Goal: Information Seeking & Learning: Learn about a topic

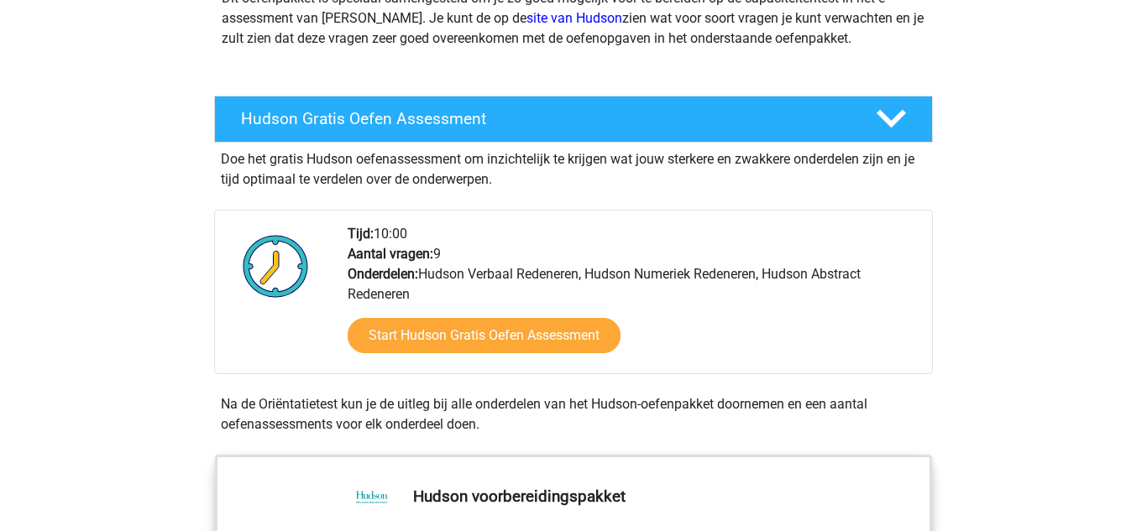
scroll to position [216, 0]
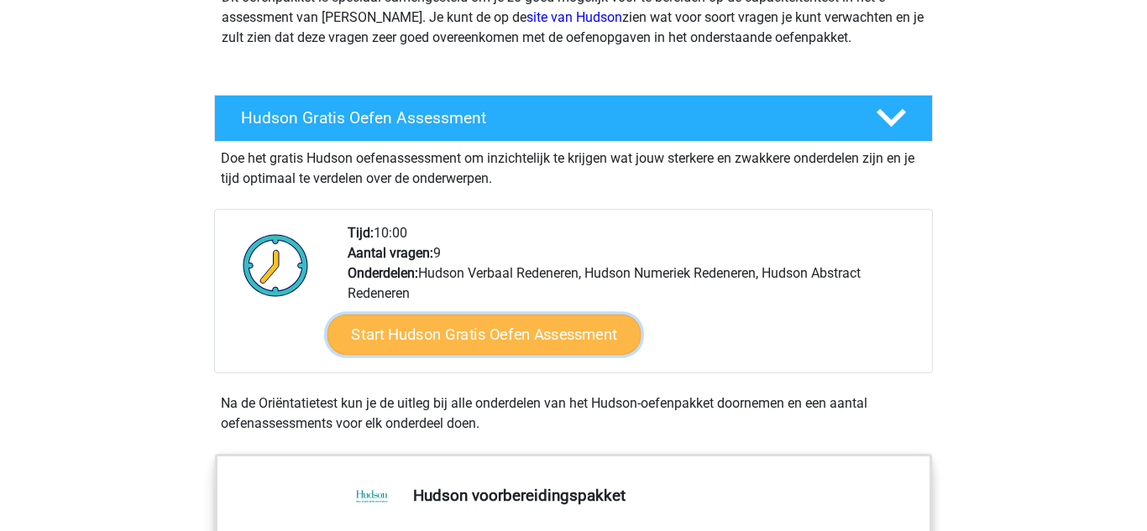
click at [583, 348] on link "Start Hudson Gratis Oefen Assessment" at bounding box center [484, 335] width 314 height 40
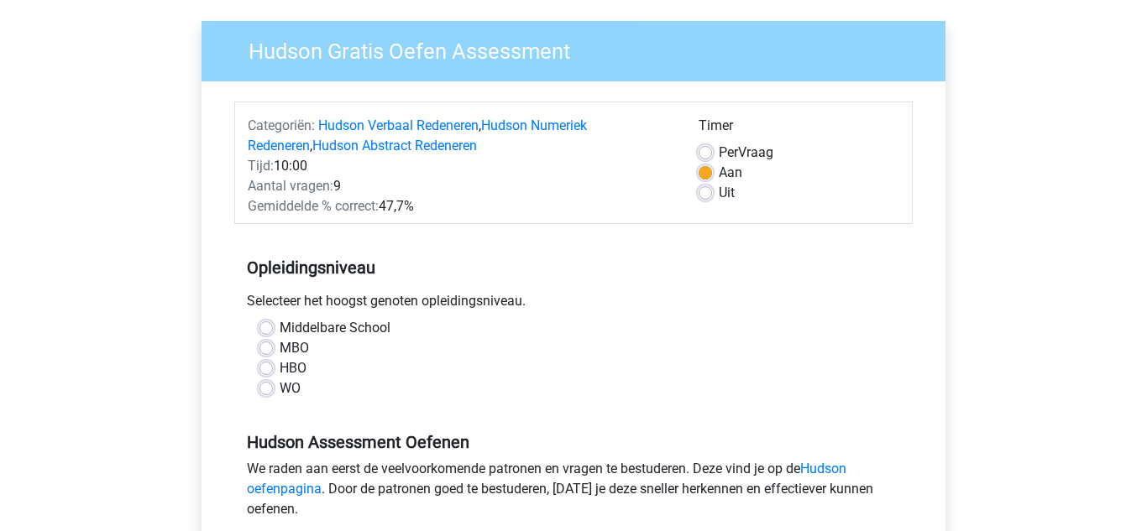
scroll to position [132, 0]
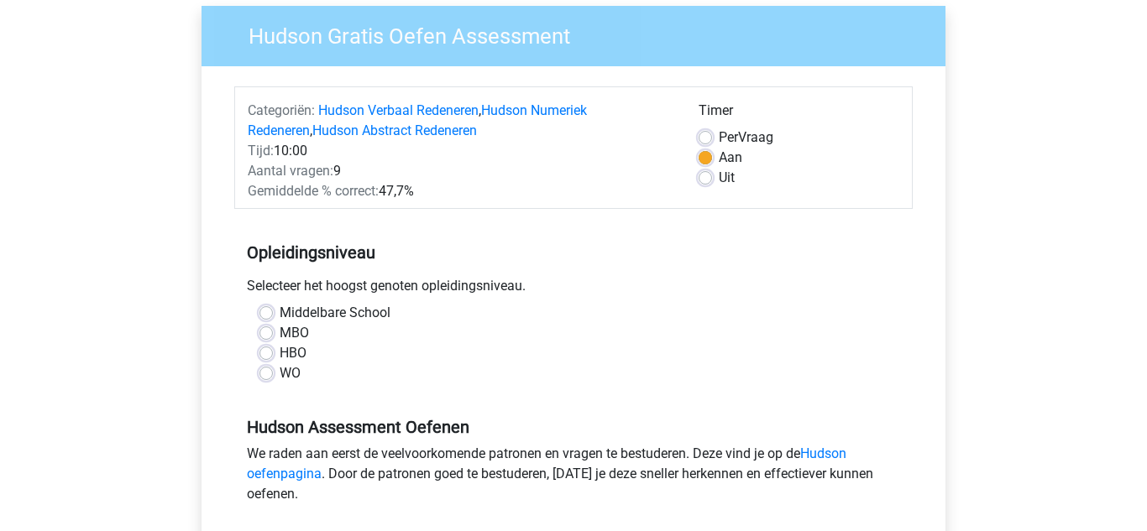
click at [280, 369] on label "WO" at bounding box center [290, 373] width 21 height 20
click at [265, 369] on input "WO" at bounding box center [265, 371] width 13 height 17
radio input "true"
click at [280, 353] on label "HBO" at bounding box center [293, 353] width 27 height 20
click at [270, 353] on input "HBO" at bounding box center [265, 351] width 13 height 17
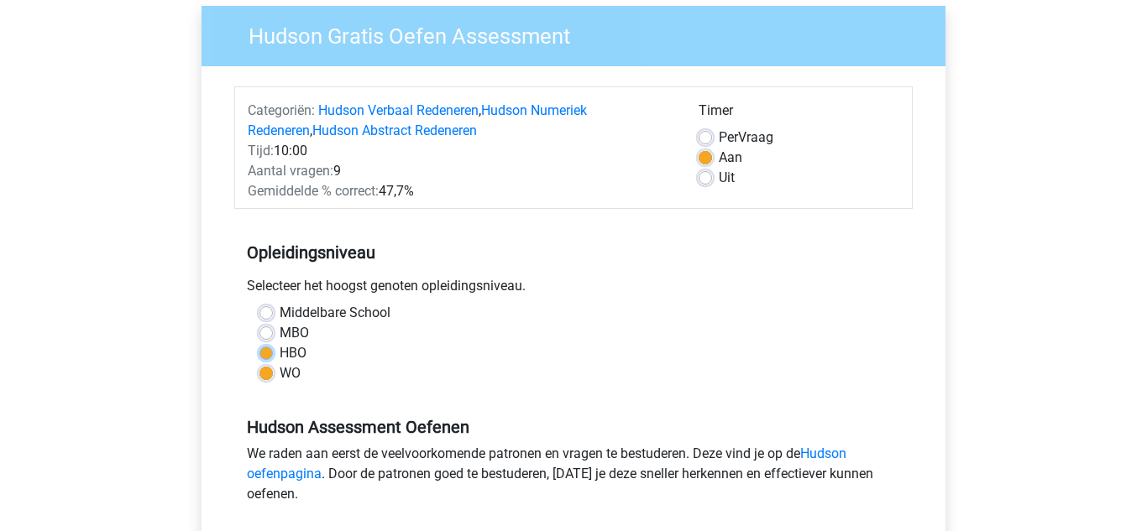
radio input "true"
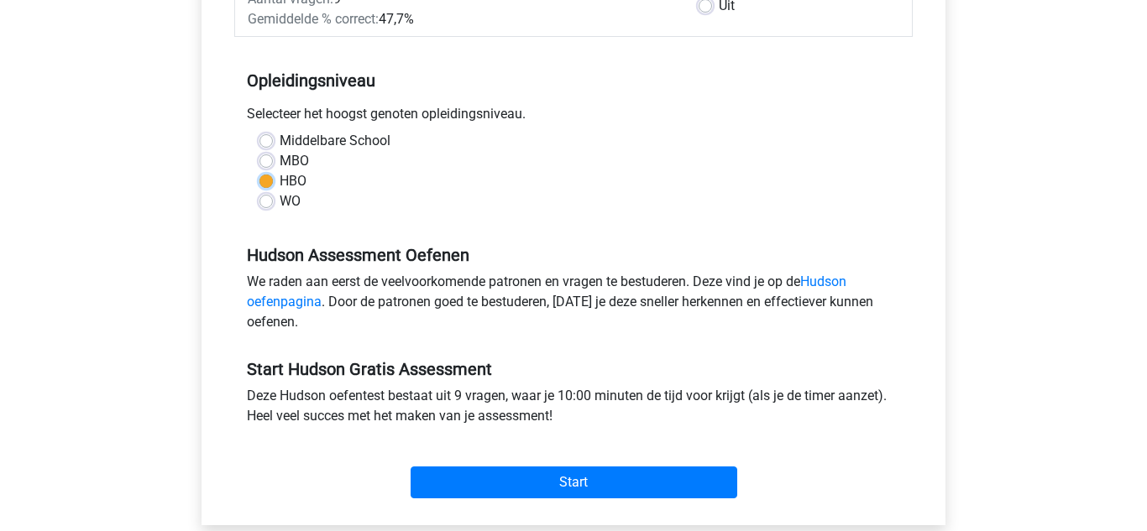
scroll to position [307, 0]
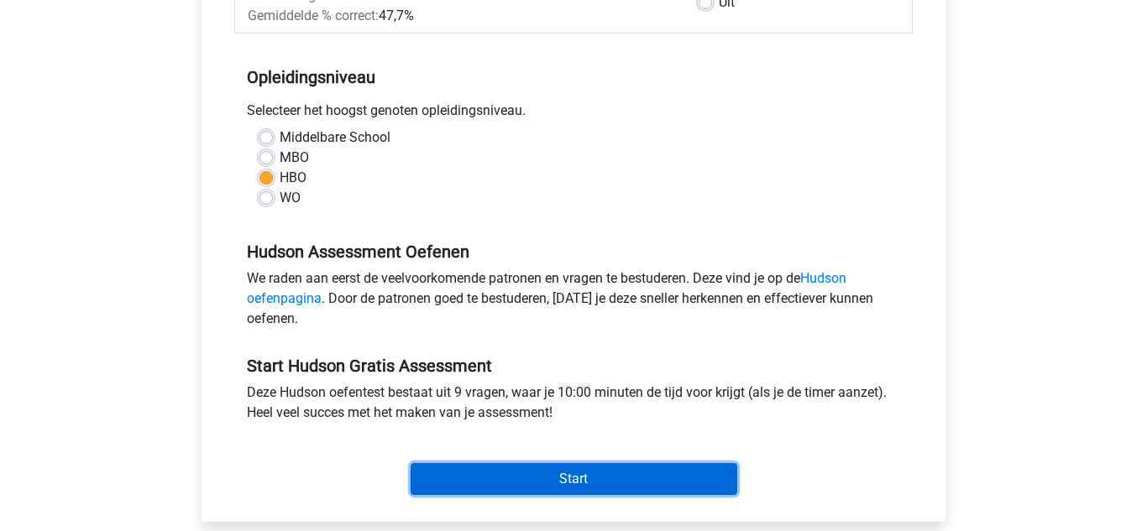
click at [599, 475] on input "Start" at bounding box center [573, 479] width 327 height 32
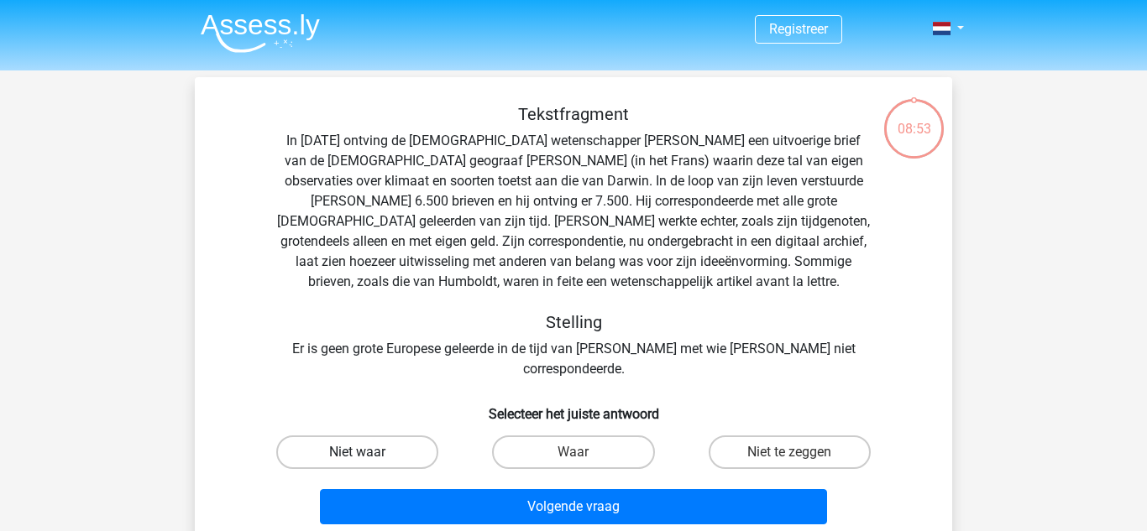
click at [385, 440] on label "Niet waar" at bounding box center [357, 453] width 162 height 34
click at [369, 452] on input "Niet waar" at bounding box center [363, 457] width 11 height 11
radio input "true"
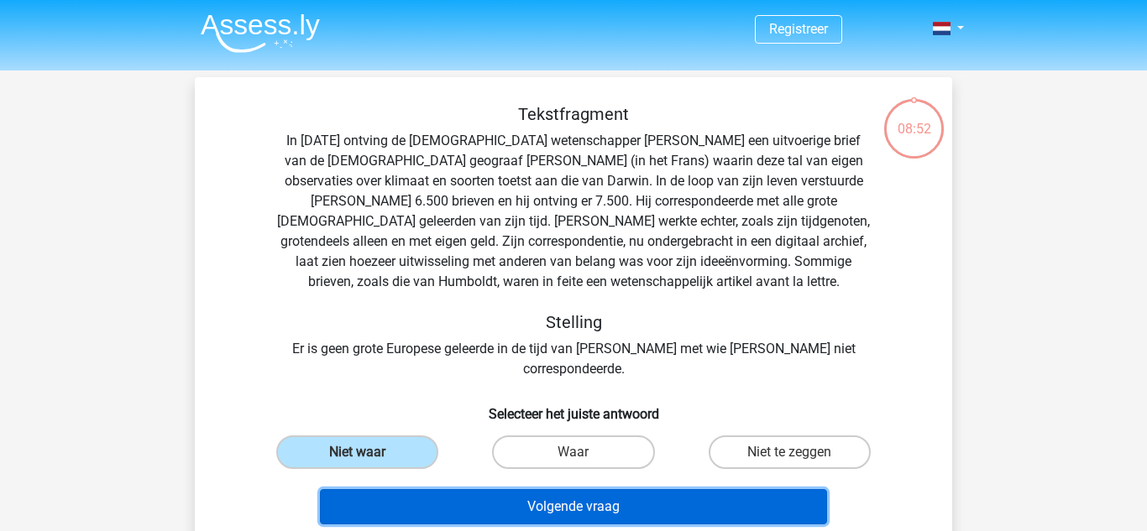
click at [620, 489] on button "Volgende vraag" at bounding box center [574, 506] width 508 height 35
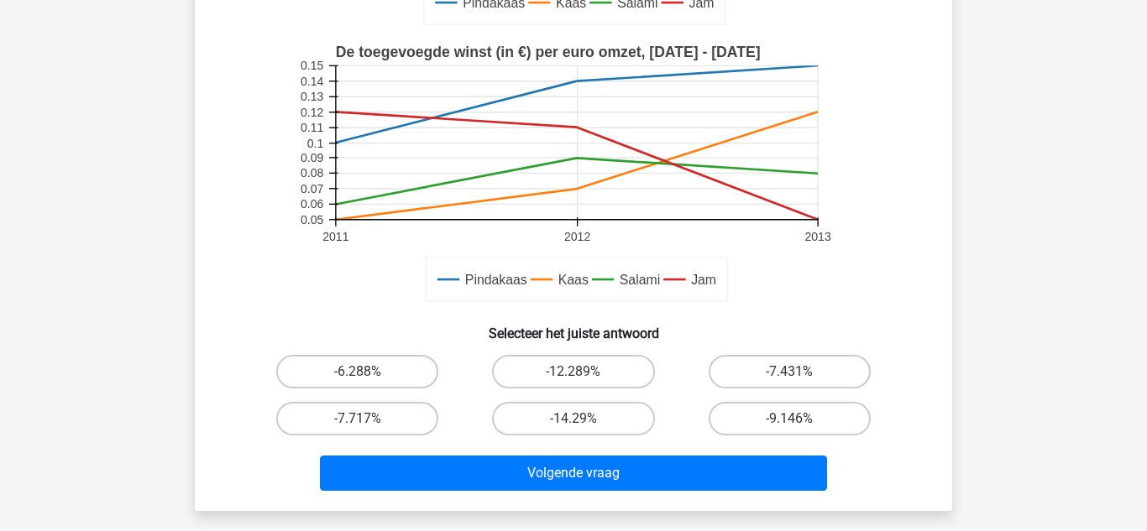
scroll to position [397, 0]
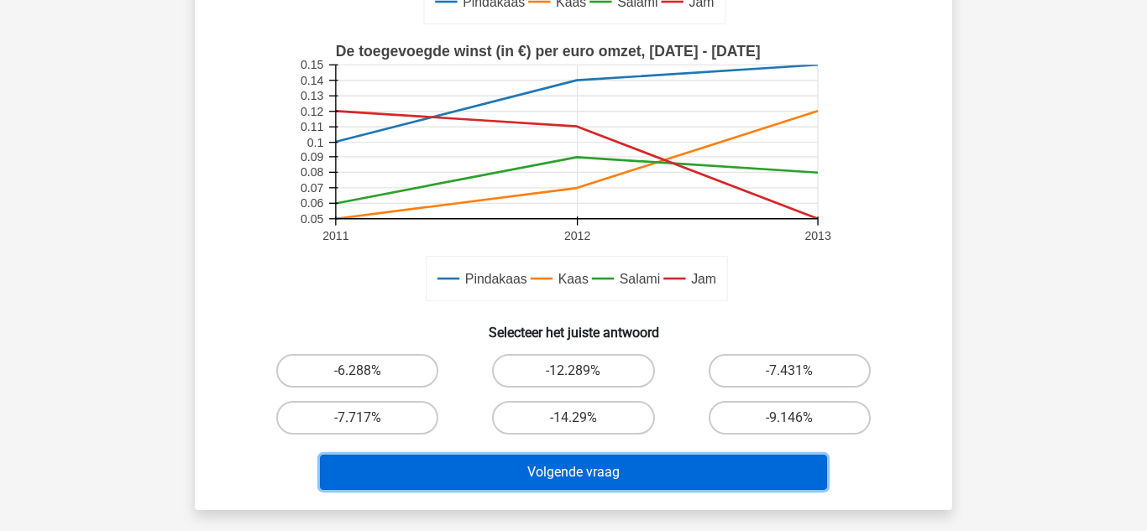
click at [682, 484] on button "Volgende vraag" at bounding box center [574, 472] width 508 height 35
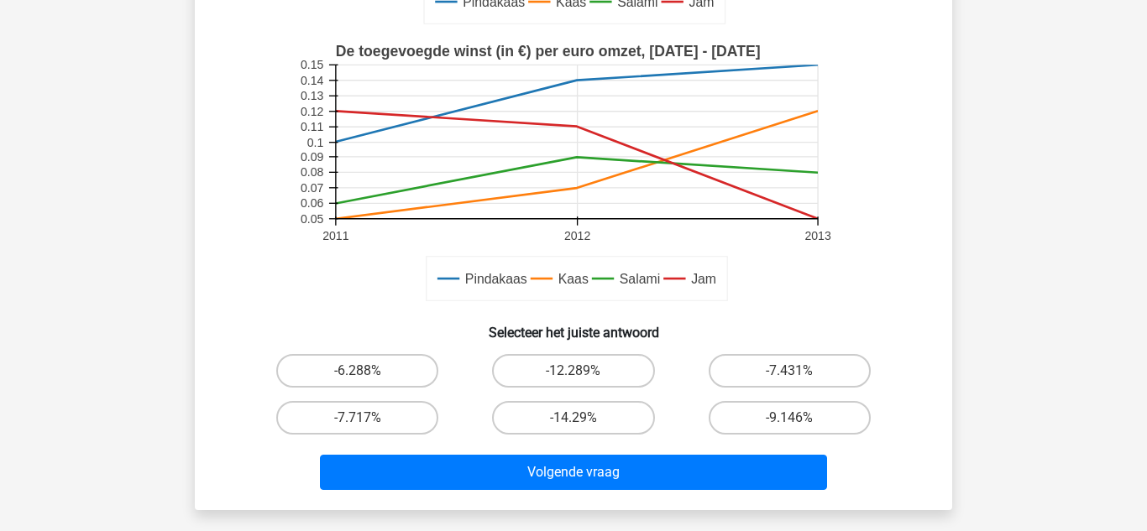
click at [999, 304] on div "Registreer 50" at bounding box center [573, 298] width 1147 height 1391
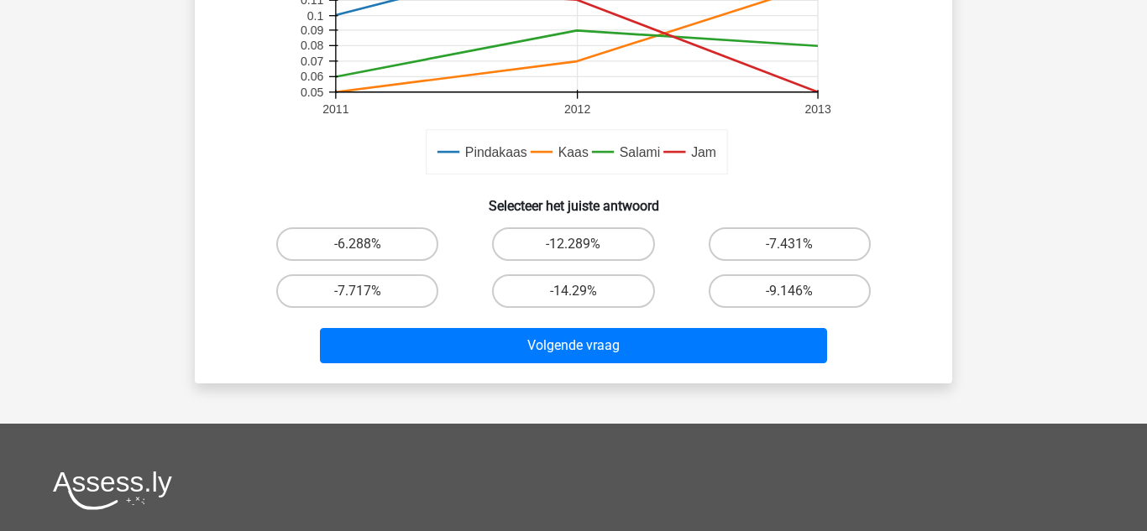
scroll to position [532, 0]
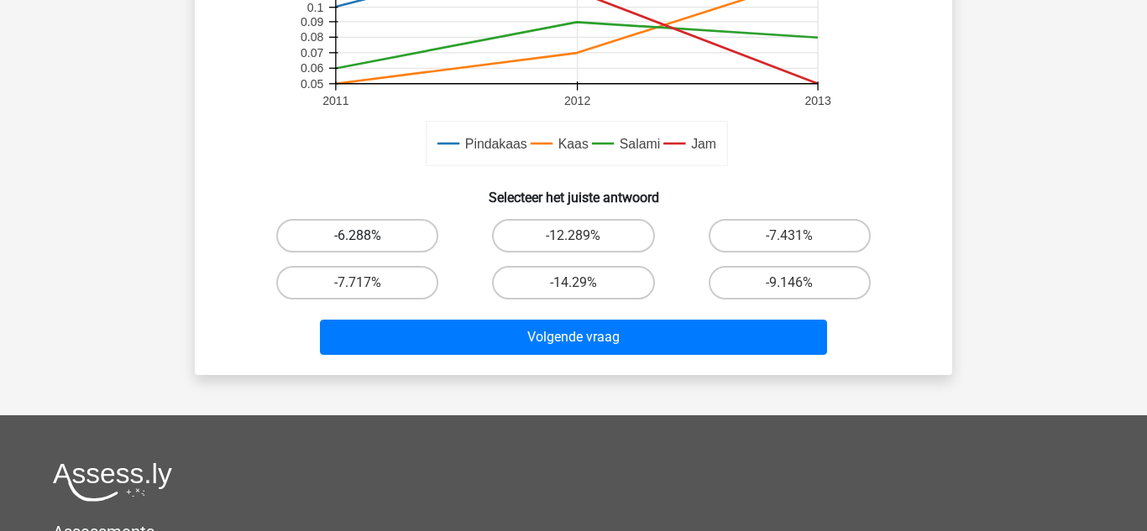
click at [395, 236] on label "-6.288%" at bounding box center [357, 236] width 162 height 34
click at [369, 236] on input "-6.288%" at bounding box center [363, 241] width 11 height 11
radio input "true"
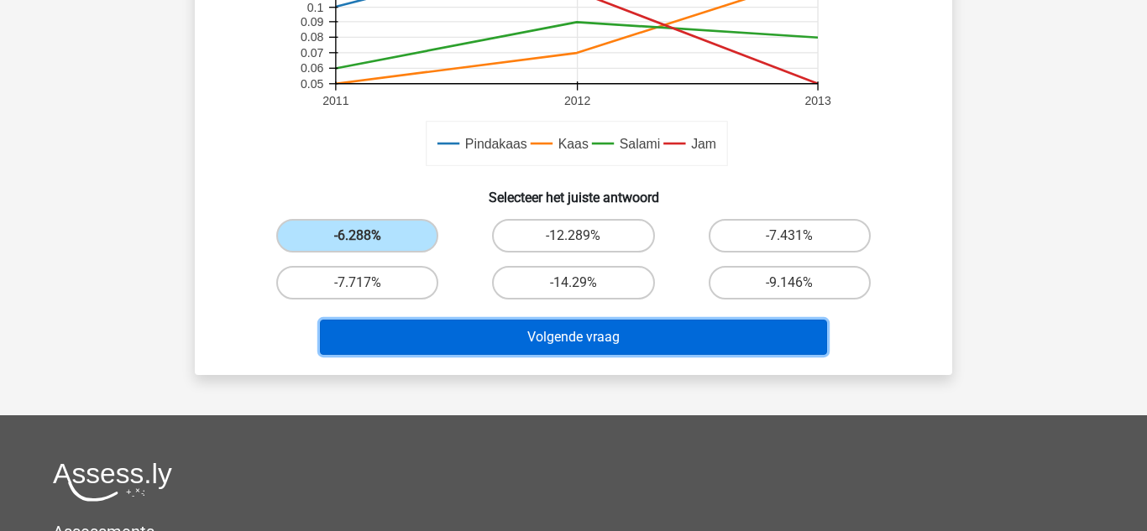
click at [631, 328] on button "Volgende vraag" at bounding box center [574, 337] width 508 height 35
click at [631, 337] on button "Volgende vraag" at bounding box center [574, 337] width 508 height 35
click at [603, 337] on button "Volgende vraag" at bounding box center [574, 337] width 508 height 35
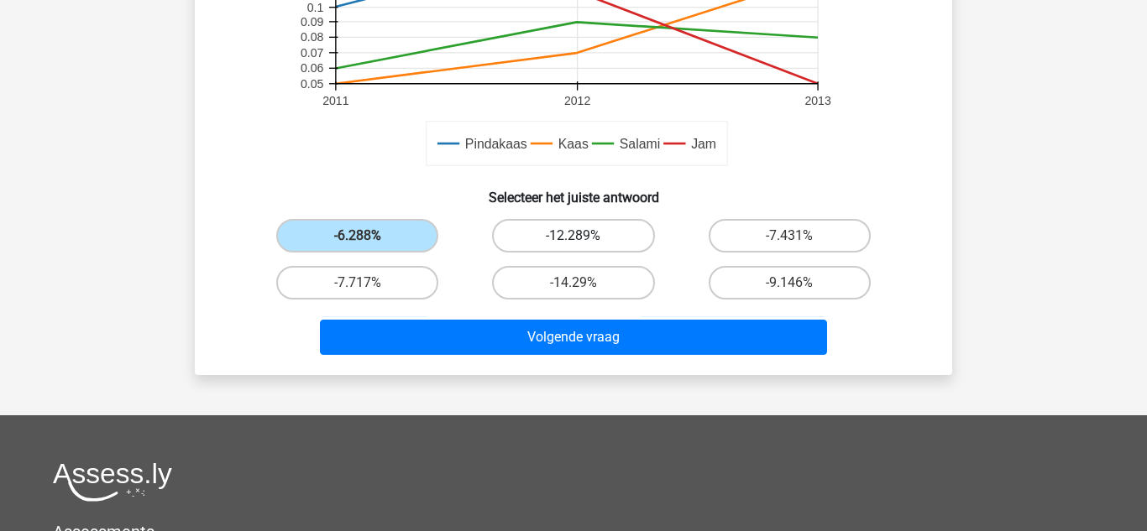
click at [583, 233] on label "-12.289%" at bounding box center [573, 236] width 162 height 34
click at [583, 236] on input "-12.289%" at bounding box center [578, 241] width 11 height 11
radio input "true"
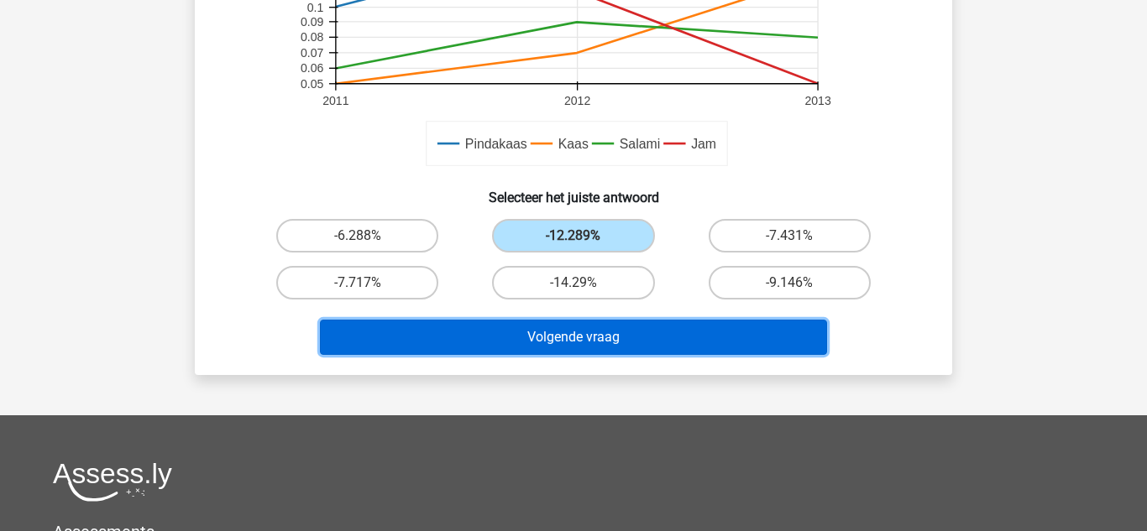
click at [618, 337] on button "Volgende vraag" at bounding box center [574, 337] width 508 height 35
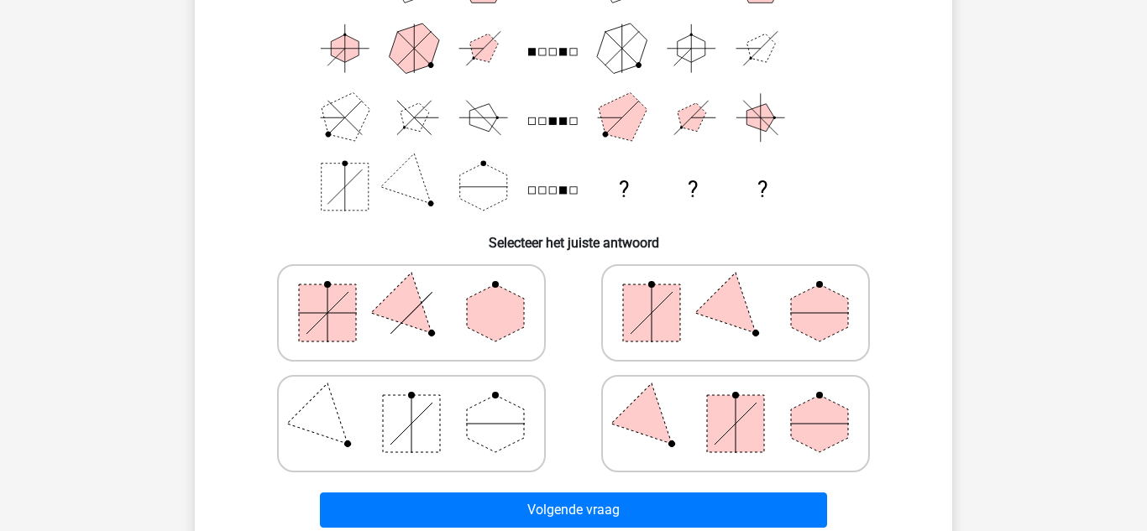
scroll to position [211, 0]
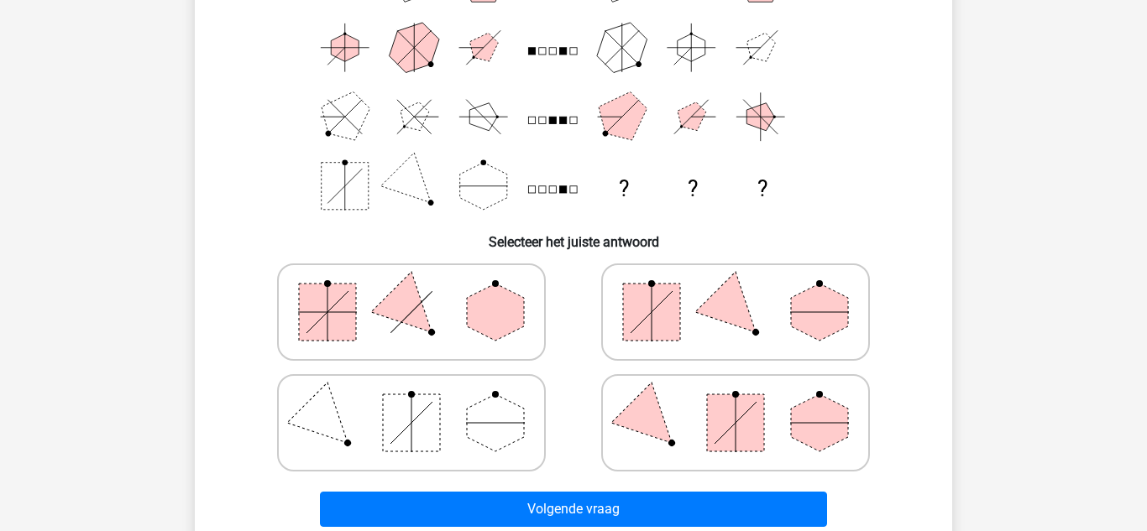
click at [824, 322] on polygon at bounding box center [819, 312] width 57 height 57
click at [746, 291] on input "radio" at bounding box center [740, 285] width 11 height 11
radio input "true"
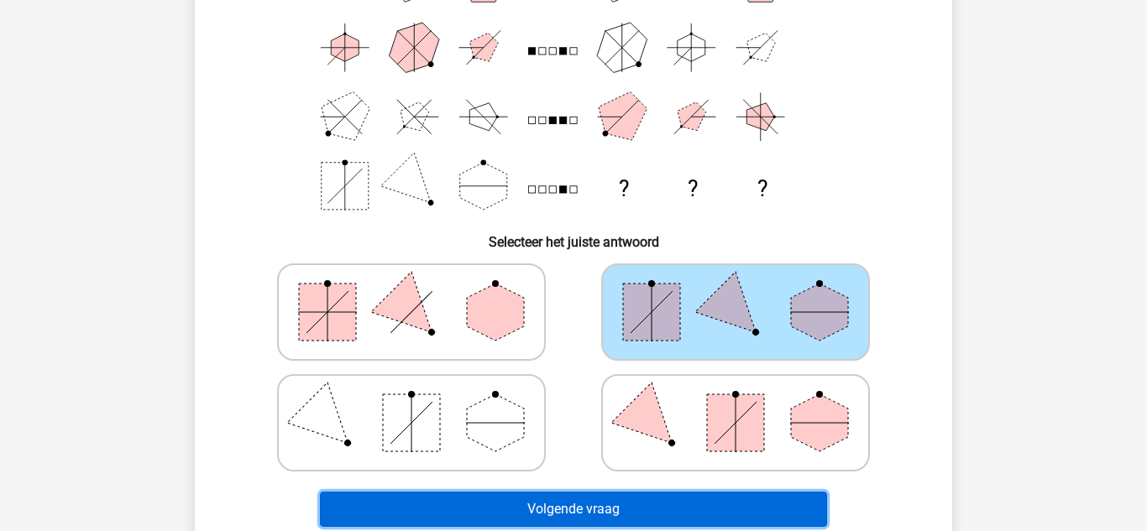
click at [661, 506] on button "Volgende vraag" at bounding box center [574, 509] width 508 height 35
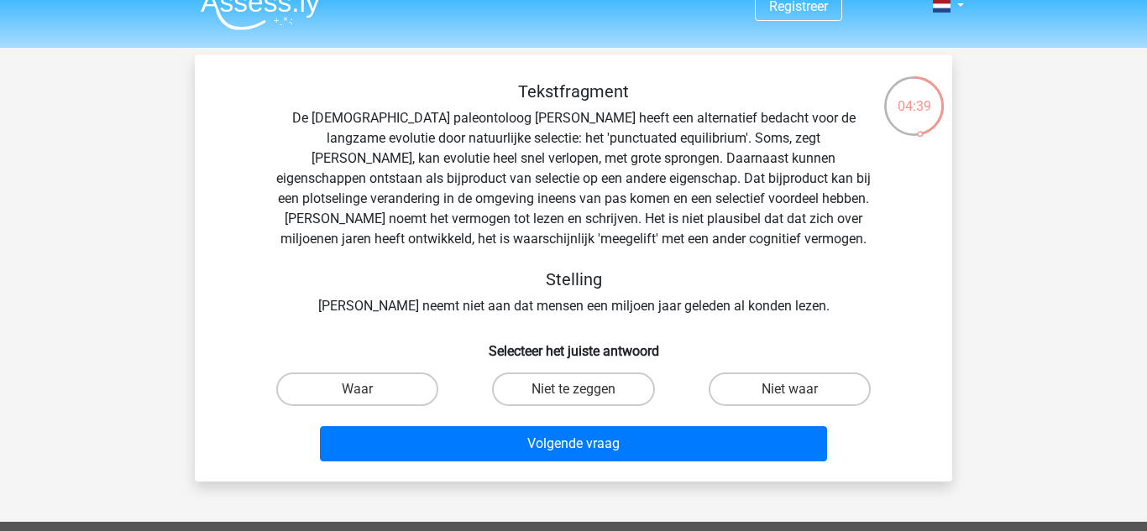
scroll to position [21, 0]
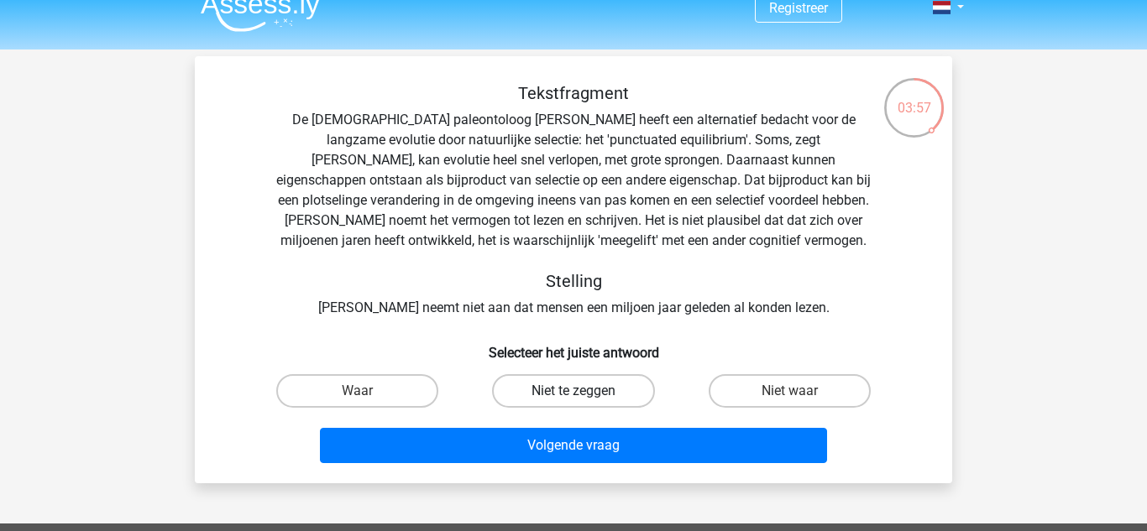
click at [599, 390] on label "Niet te zeggen" at bounding box center [573, 391] width 162 height 34
click at [584, 391] on input "Niet te zeggen" at bounding box center [578, 396] width 11 height 11
radio input "true"
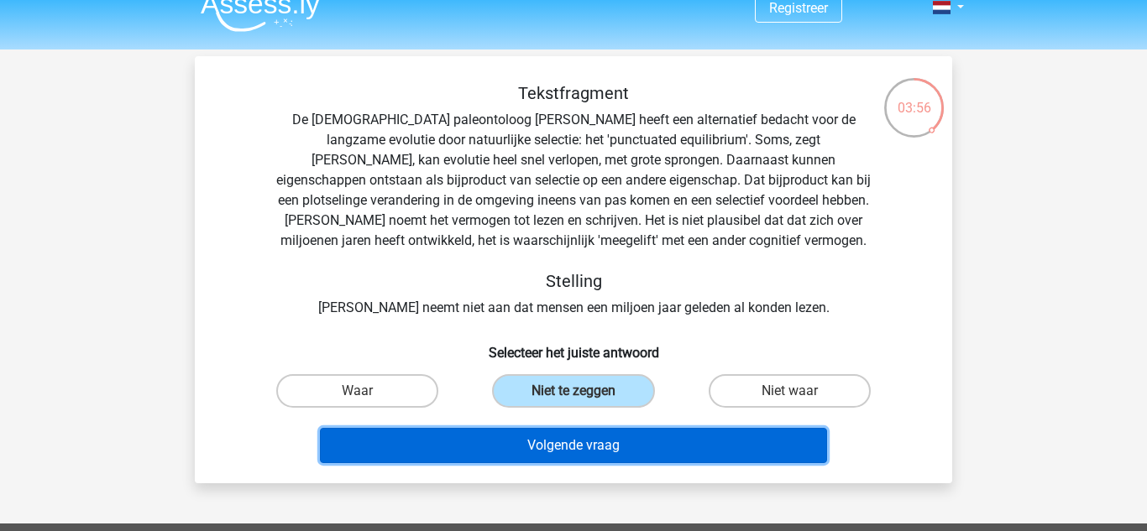
click at [671, 452] on button "Volgende vraag" at bounding box center [574, 445] width 508 height 35
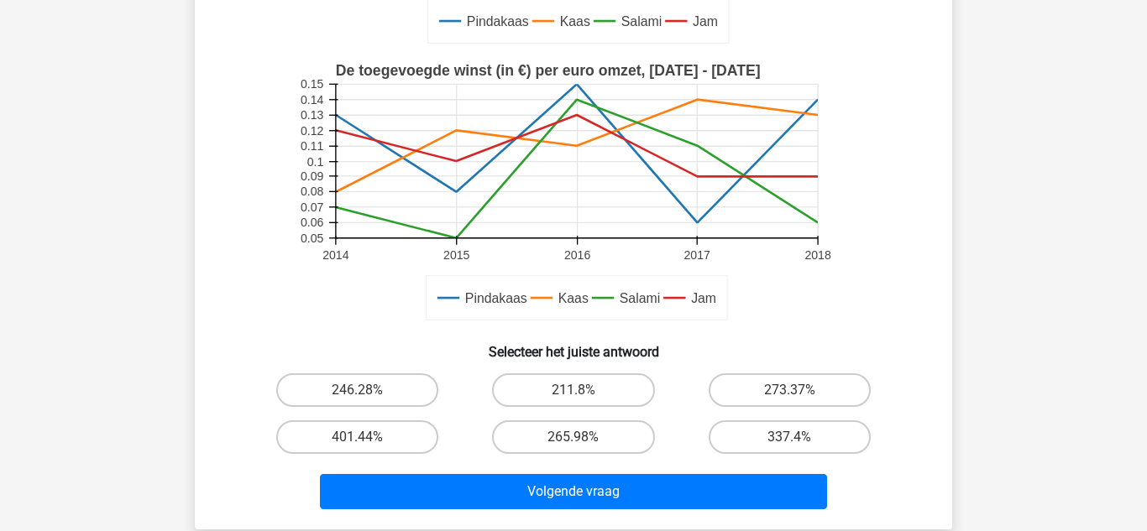
scroll to position [429, 0]
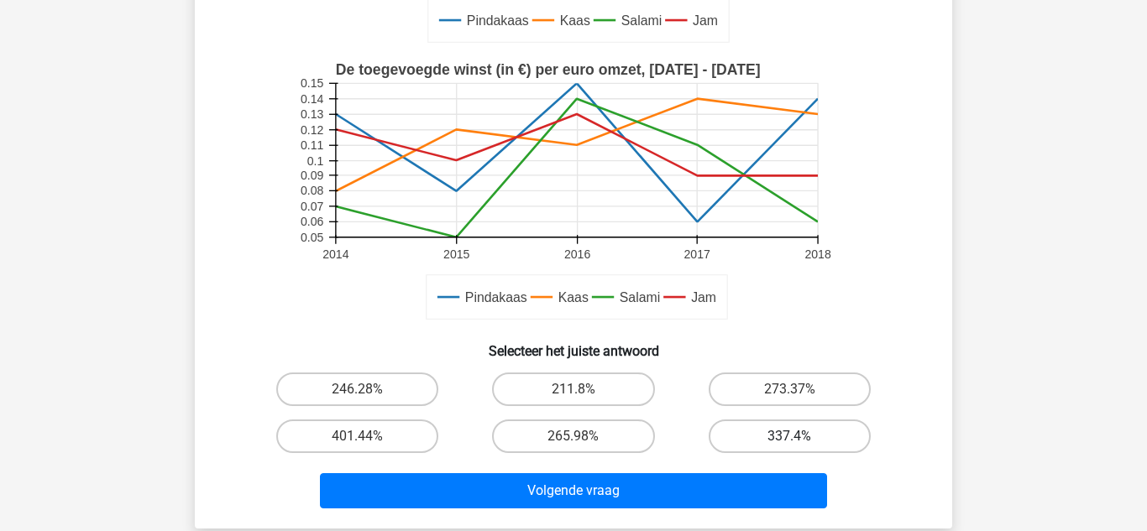
click at [777, 433] on label "337.4%" at bounding box center [790, 437] width 162 height 34
click at [789, 437] on input "337.4%" at bounding box center [794, 442] width 11 height 11
radio input "true"
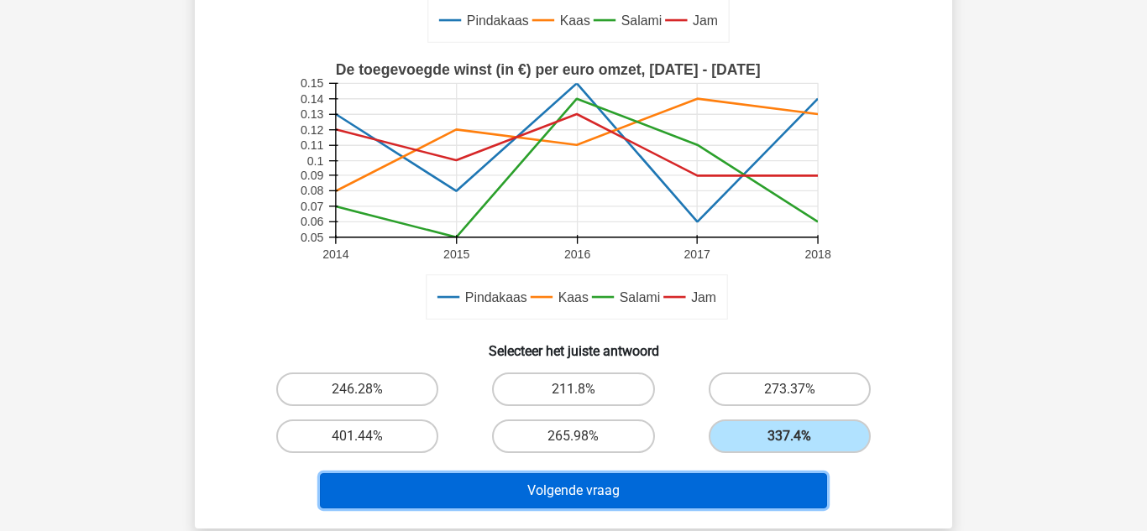
click at [770, 488] on button "Volgende vraag" at bounding box center [574, 490] width 508 height 35
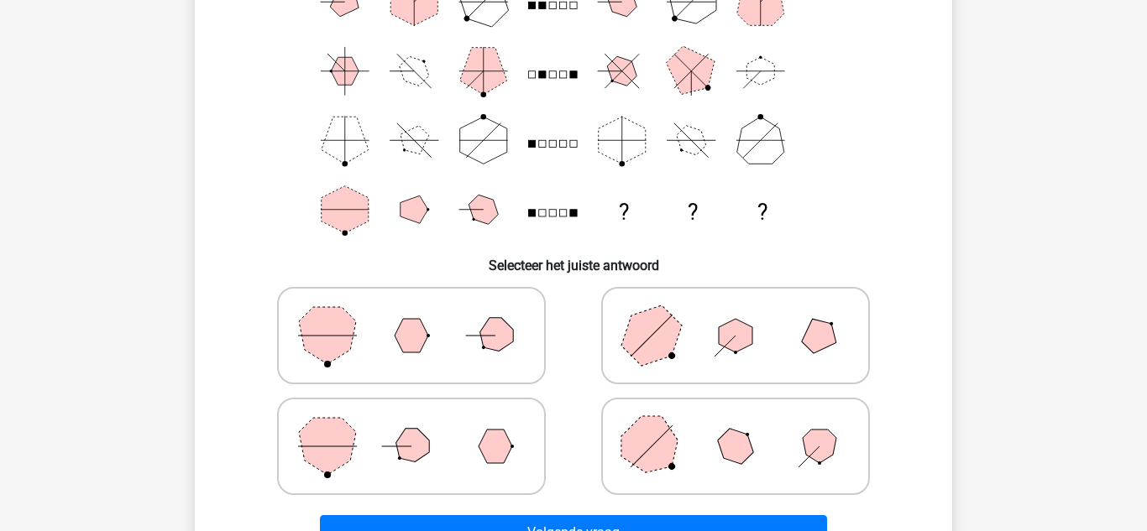
scroll to position [186, 0]
click at [750, 457] on polygon at bounding box center [736, 448] width 48 height 48
click at [746, 426] on input "radio" at bounding box center [740, 421] width 11 height 11
radio input "true"
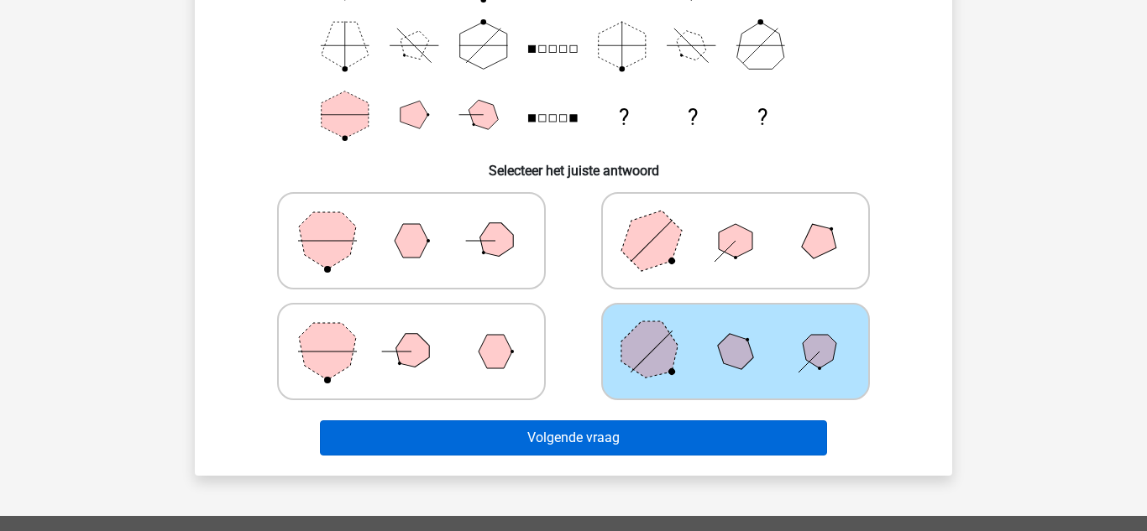
click at [749, 441] on button "Volgende vraag" at bounding box center [574, 438] width 508 height 35
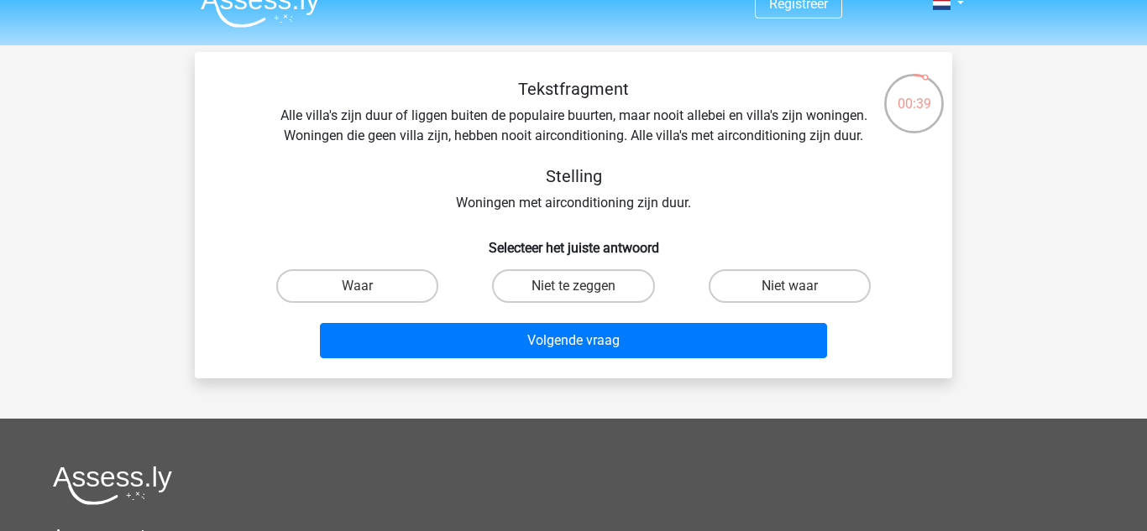
scroll to position [0, 0]
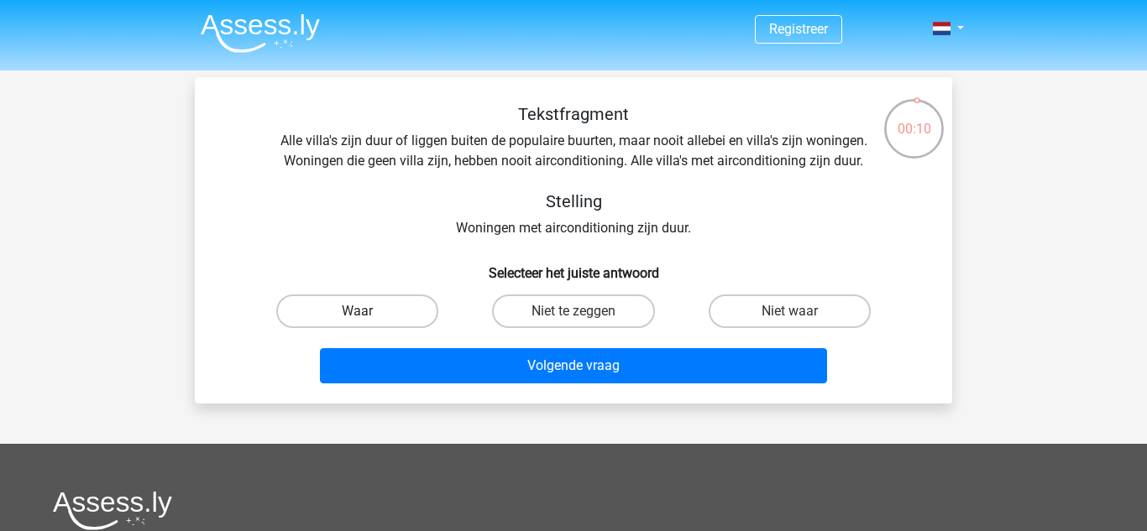
click at [377, 315] on label "Waar" at bounding box center [357, 312] width 162 height 34
click at [369, 315] on input "Waar" at bounding box center [363, 316] width 11 height 11
radio input "true"
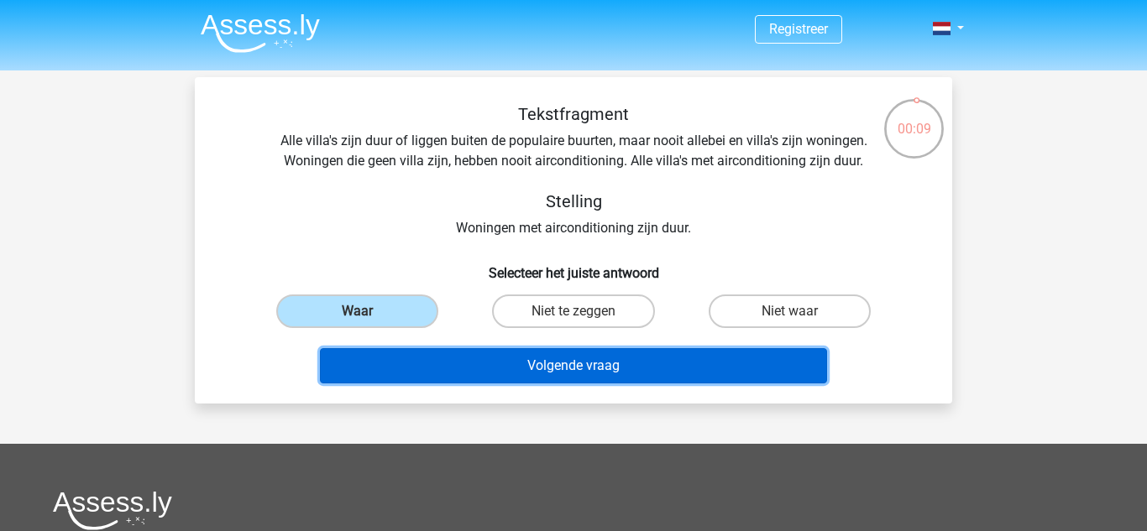
click at [628, 367] on button "Volgende vraag" at bounding box center [574, 365] width 508 height 35
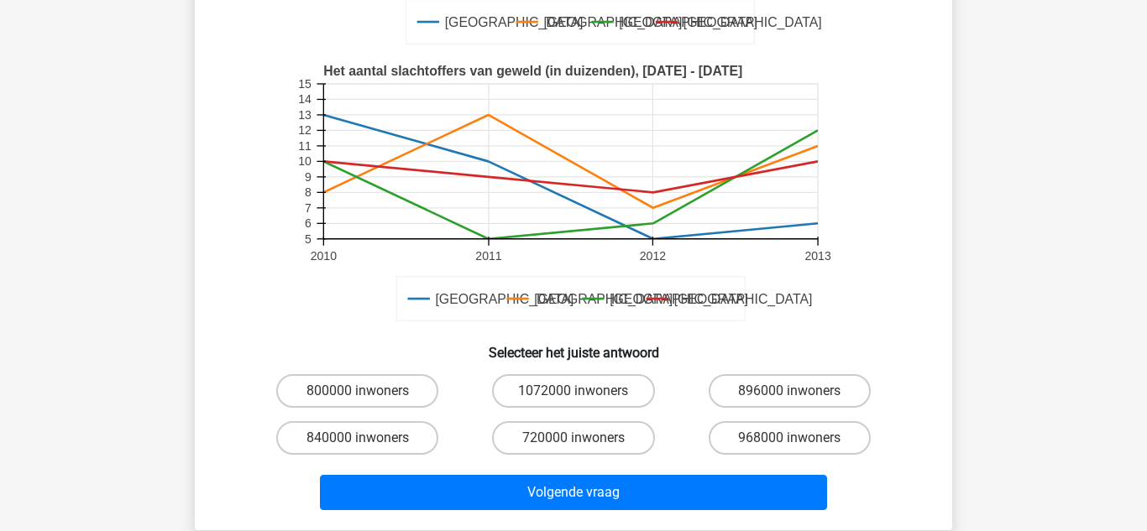
scroll to position [378, 0]
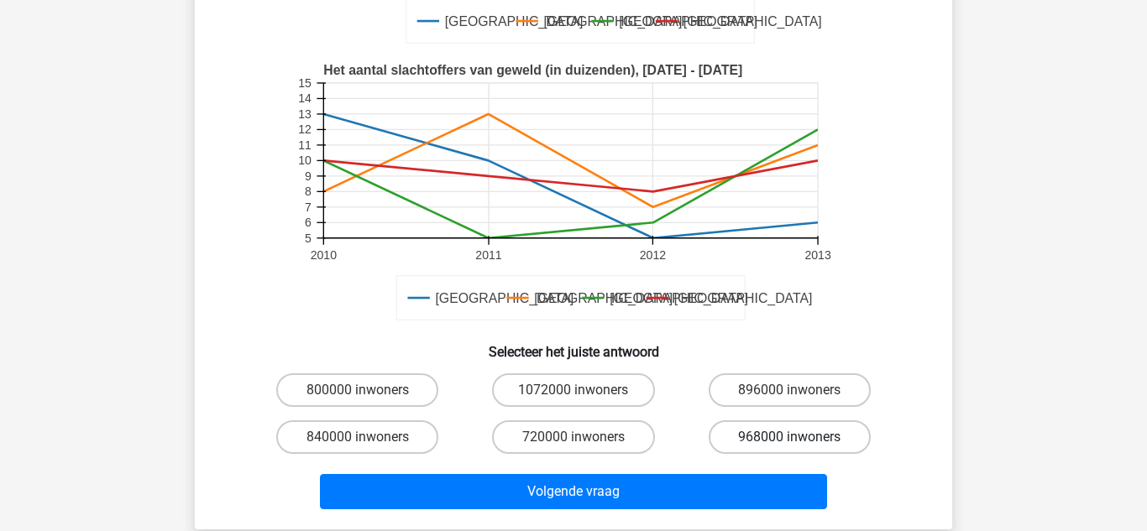
click at [822, 441] on label "968000 inwoners" at bounding box center [790, 438] width 162 height 34
click at [800, 441] on input "968000 inwoners" at bounding box center [794, 442] width 11 height 11
radio input "true"
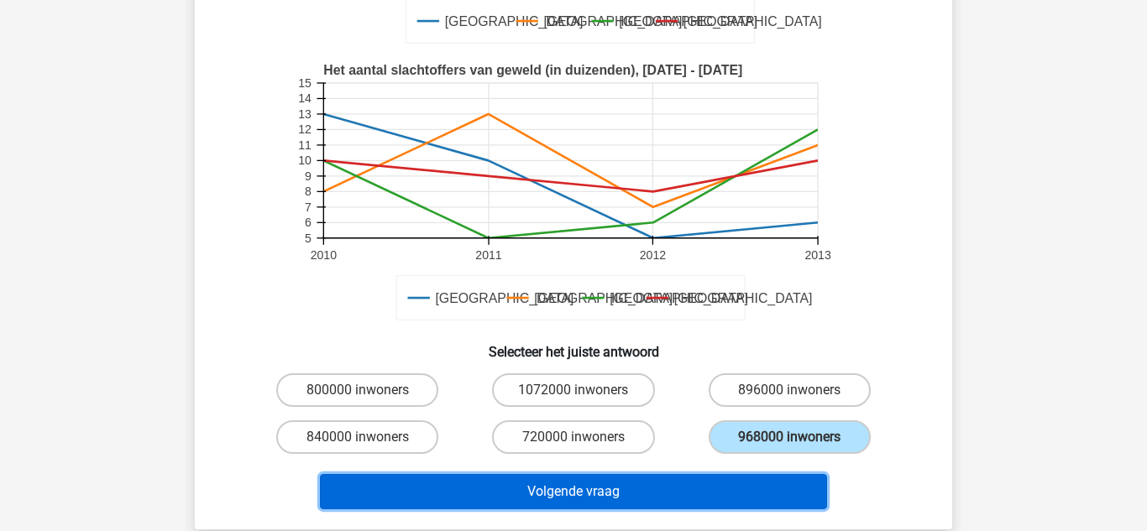
click at [760, 492] on button "Volgende vraag" at bounding box center [574, 491] width 508 height 35
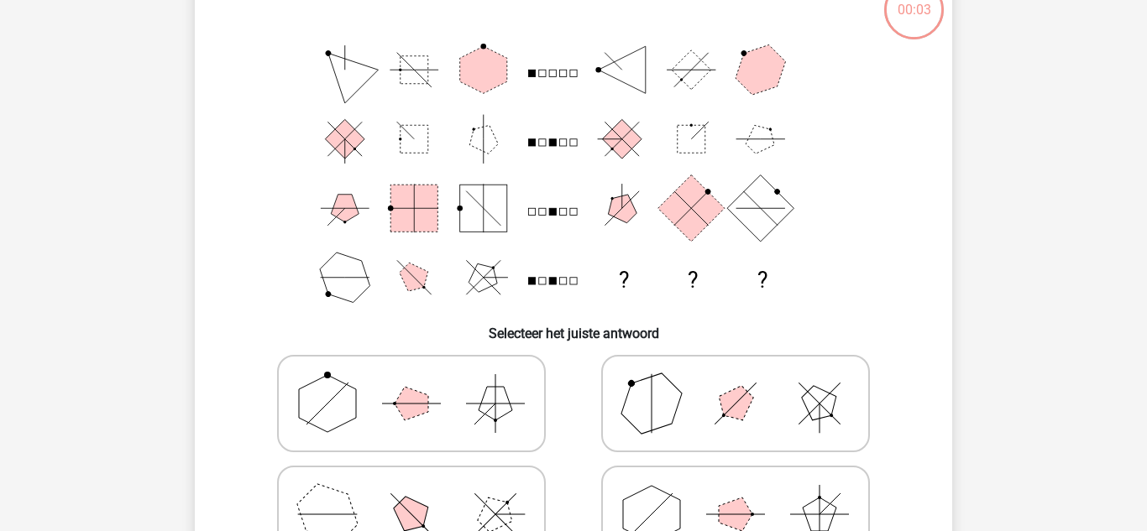
scroll to position [77, 0]
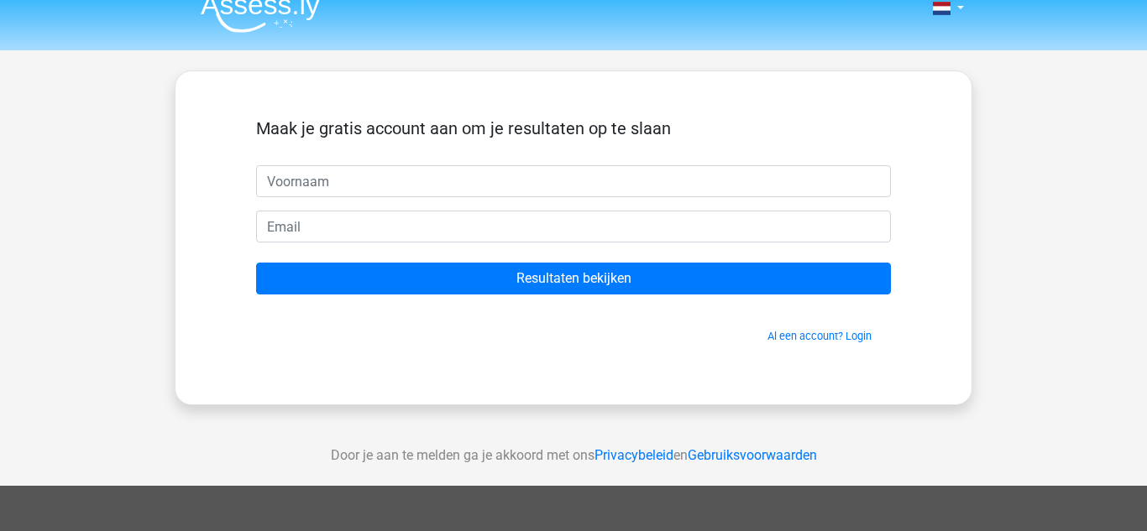
scroll to position [13, 0]
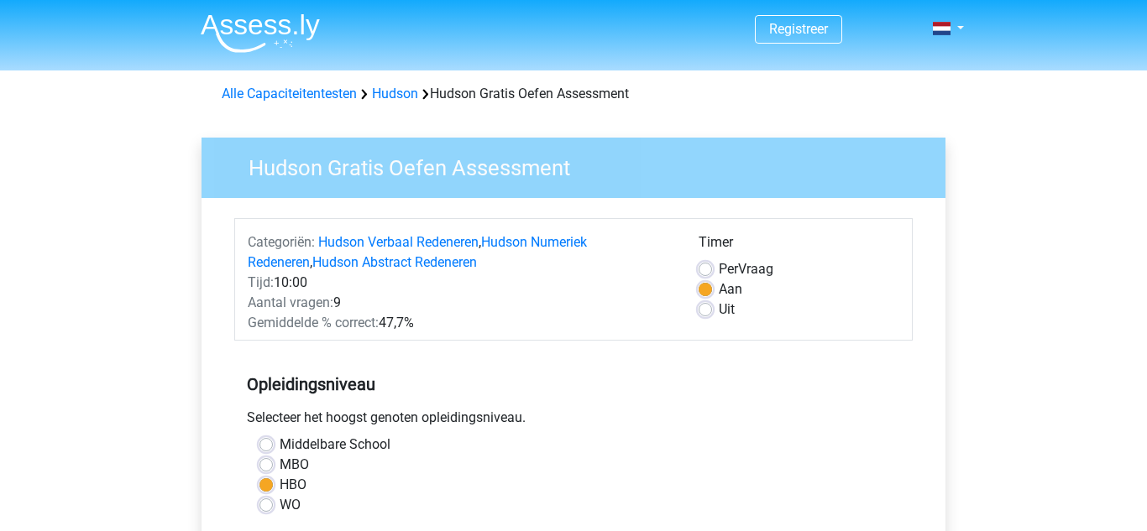
scroll to position [307, 0]
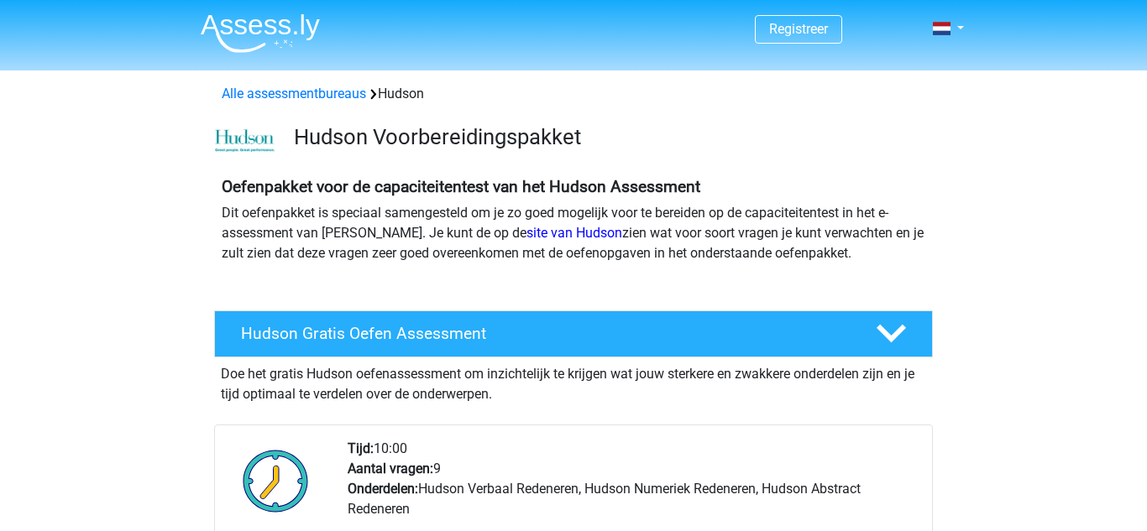
scroll to position [216, 0]
